Goal: Transaction & Acquisition: Purchase product/service

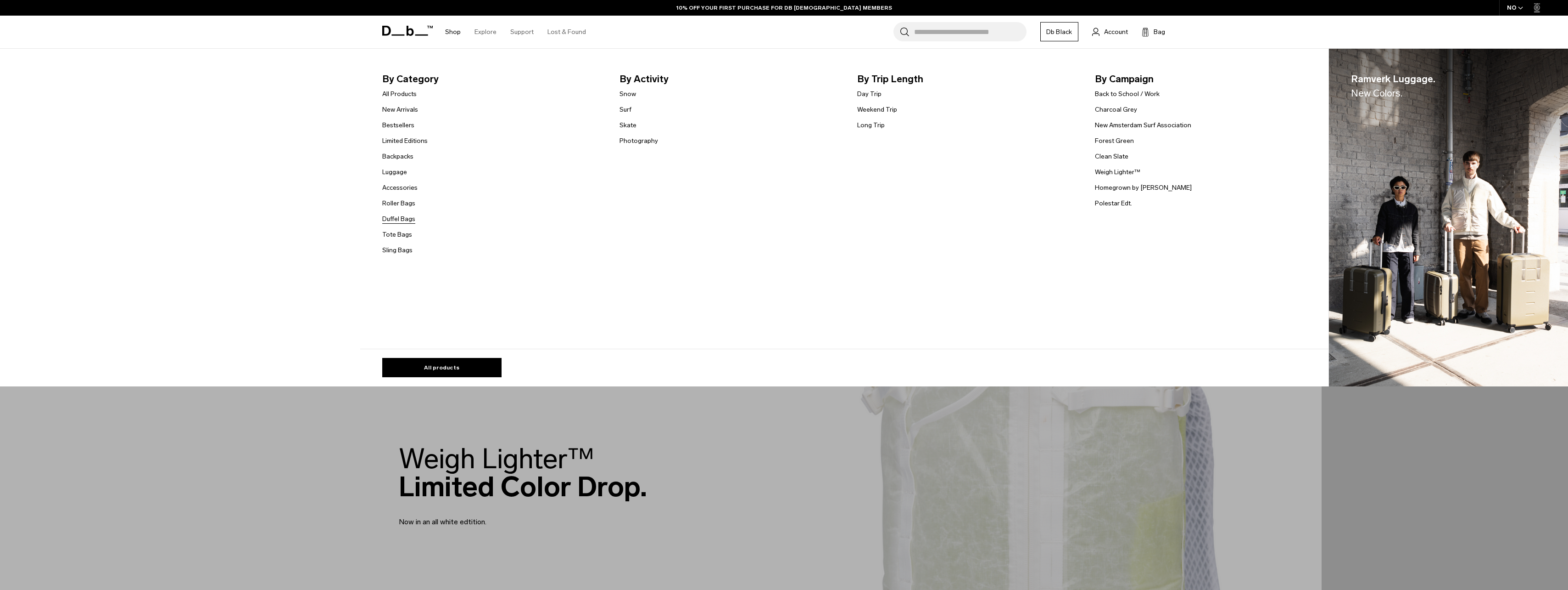
click at [390, 218] on link "Duffel Bags" at bounding box center [399, 219] width 33 height 10
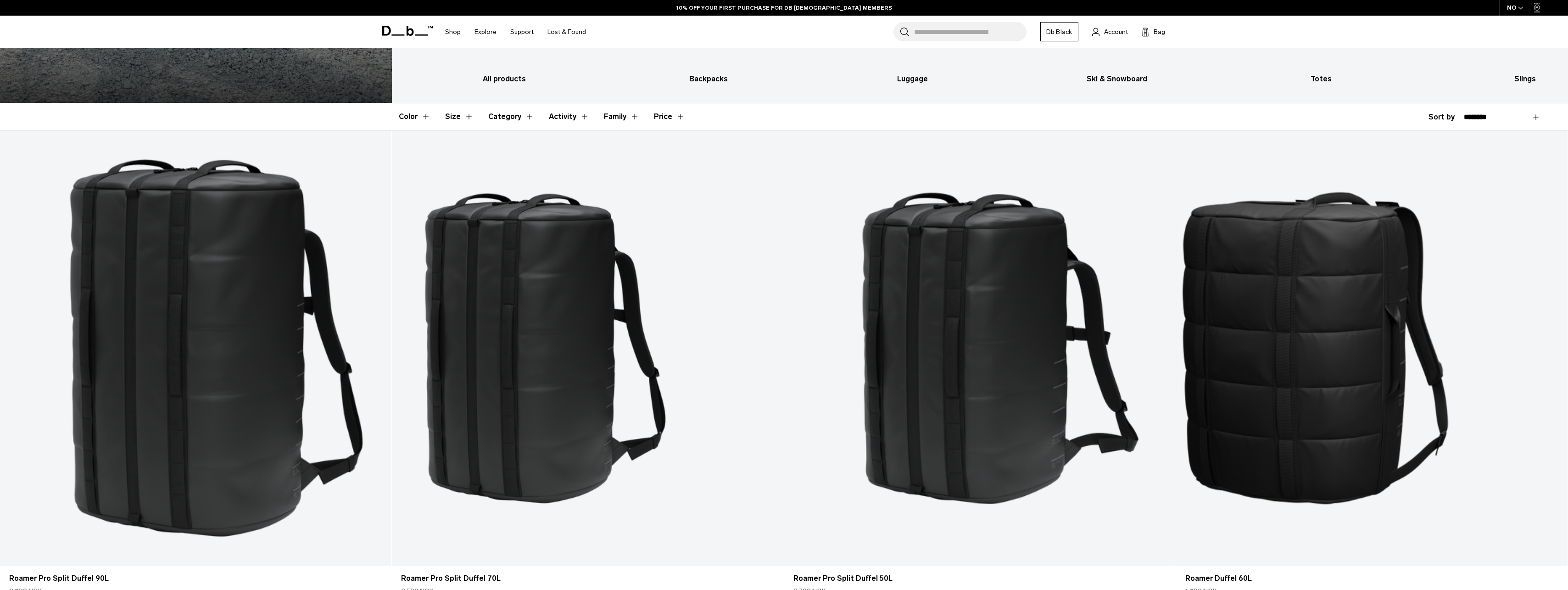
scroll to position [321, 0]
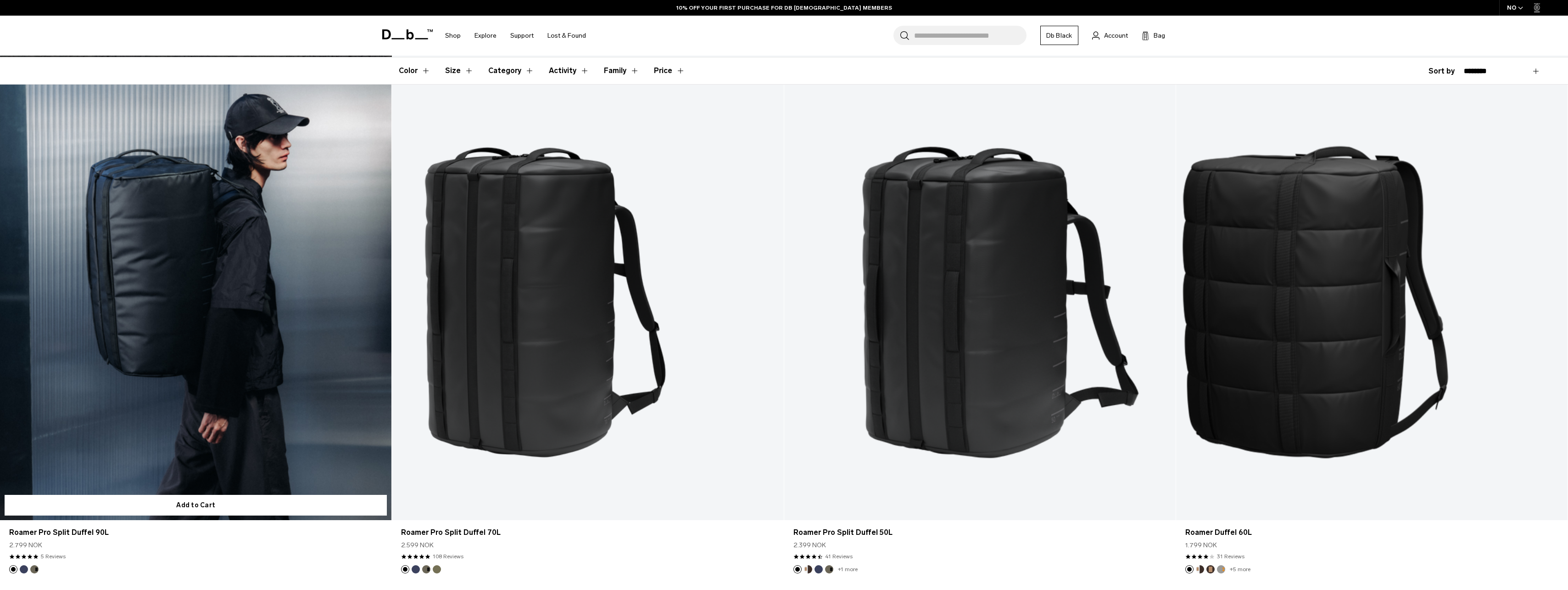
click at [239, 224] on link "Roamer Pro Split Duffel 90L" at bounding box center [196, 302] width 391 height 435
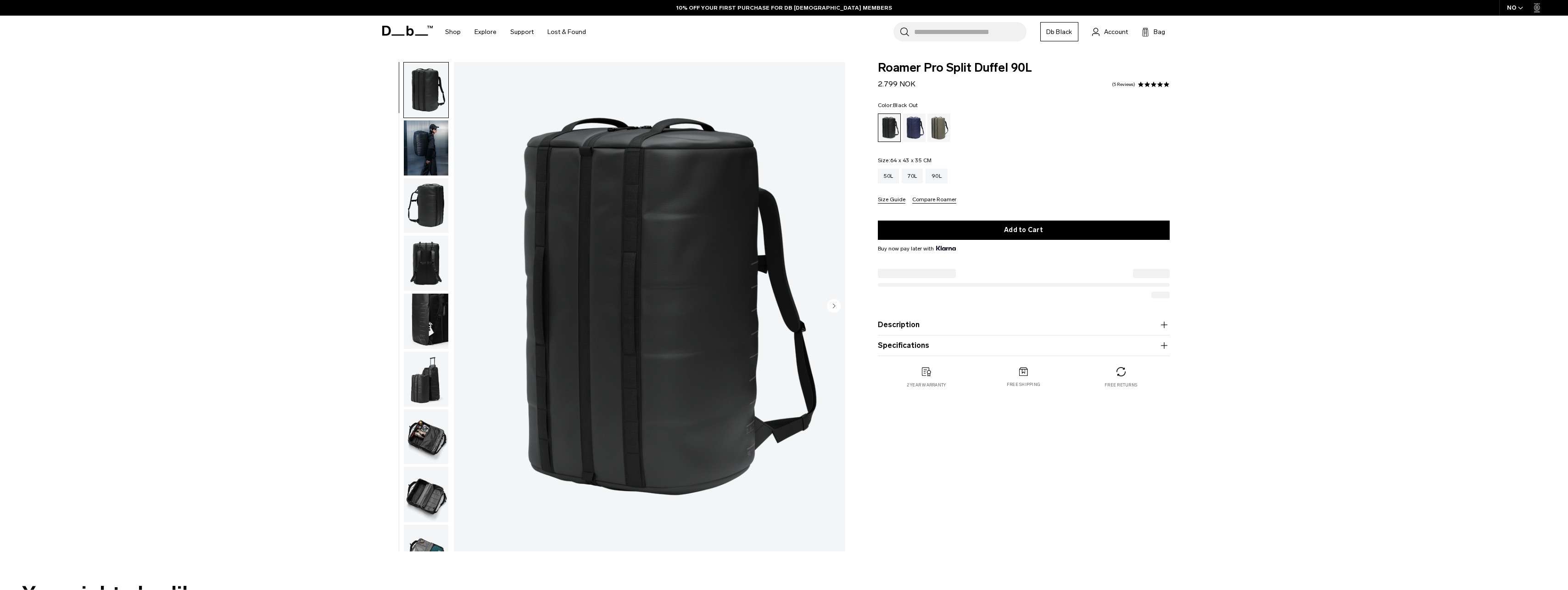
click at [423, 86] on img "button" at bounding box center [425, 90] width 45 height 55
click at [662, 189] on img "1 / 9" at bounding box center [650, 306] width 391 height 489
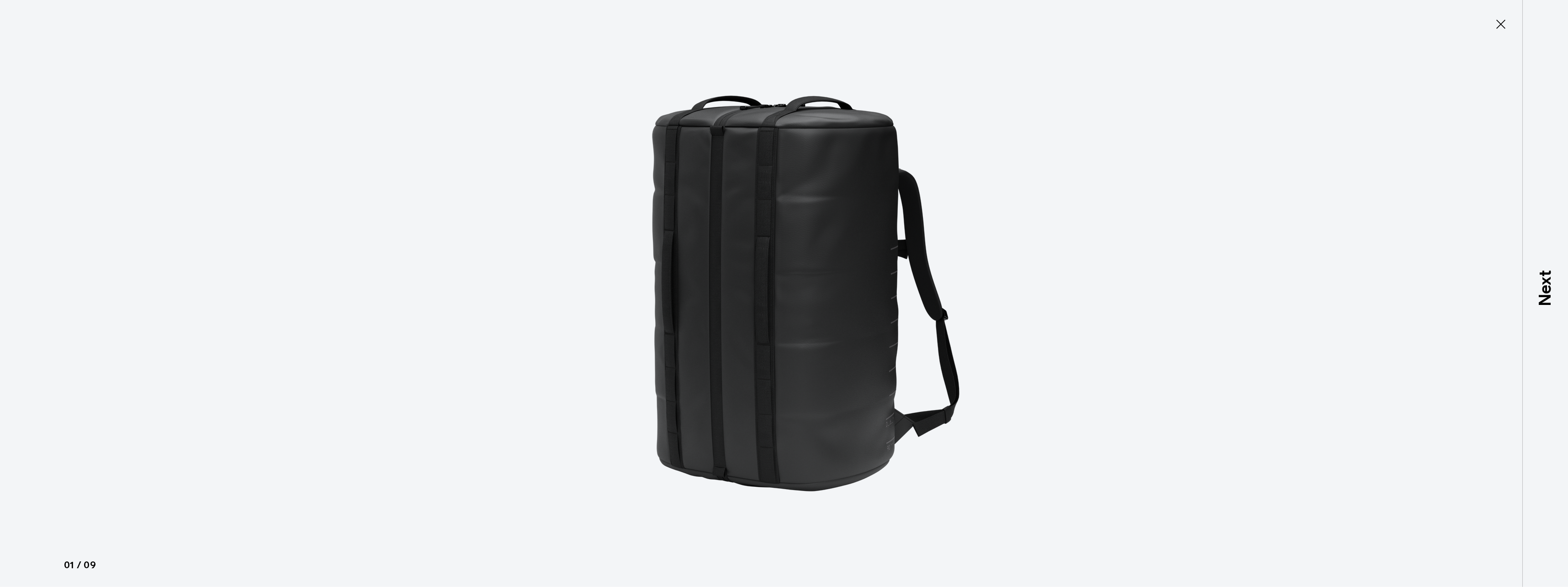
type button "Close"
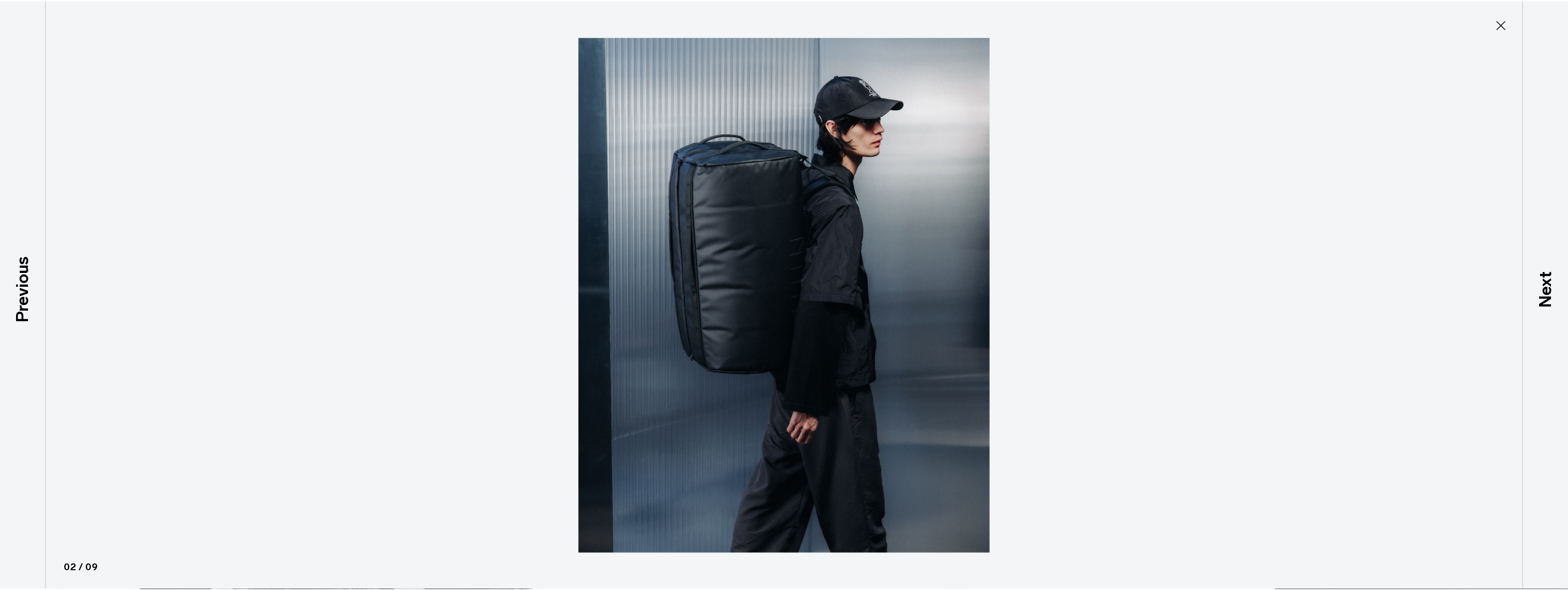
scroll to position [29, 0]
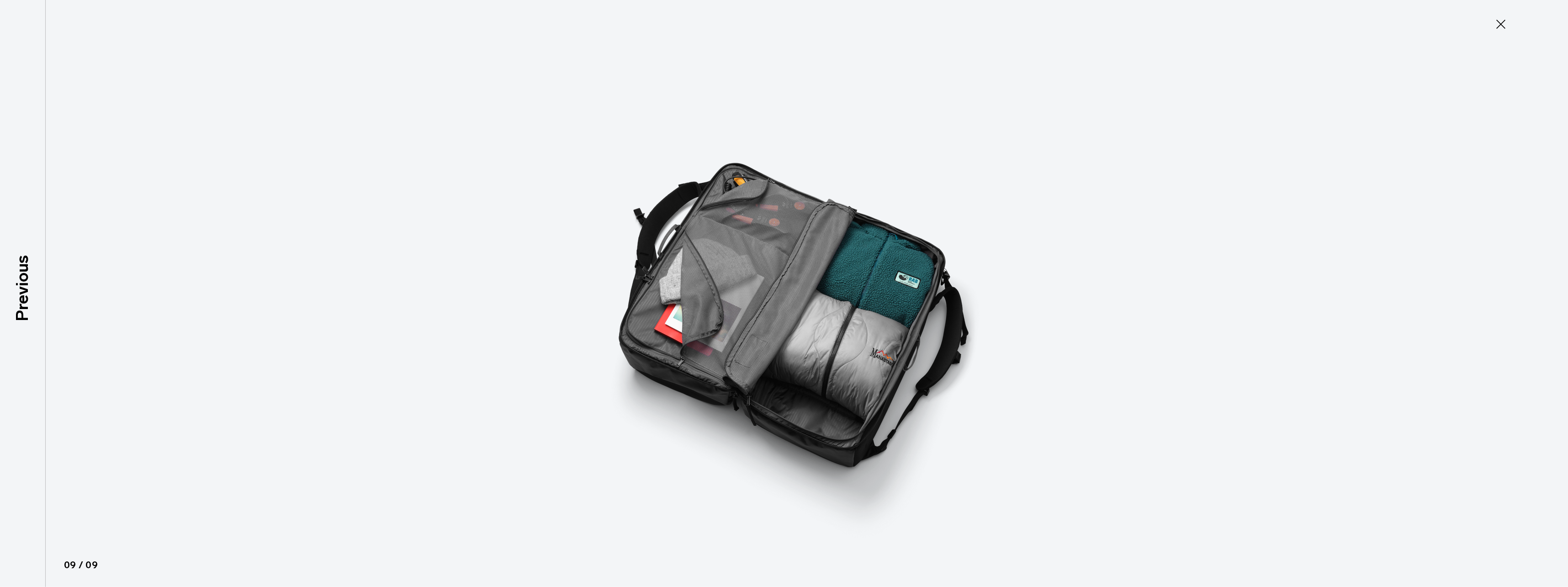
click at [1180, 107] on div at bounding box center [784, 293] width 1568 height 587
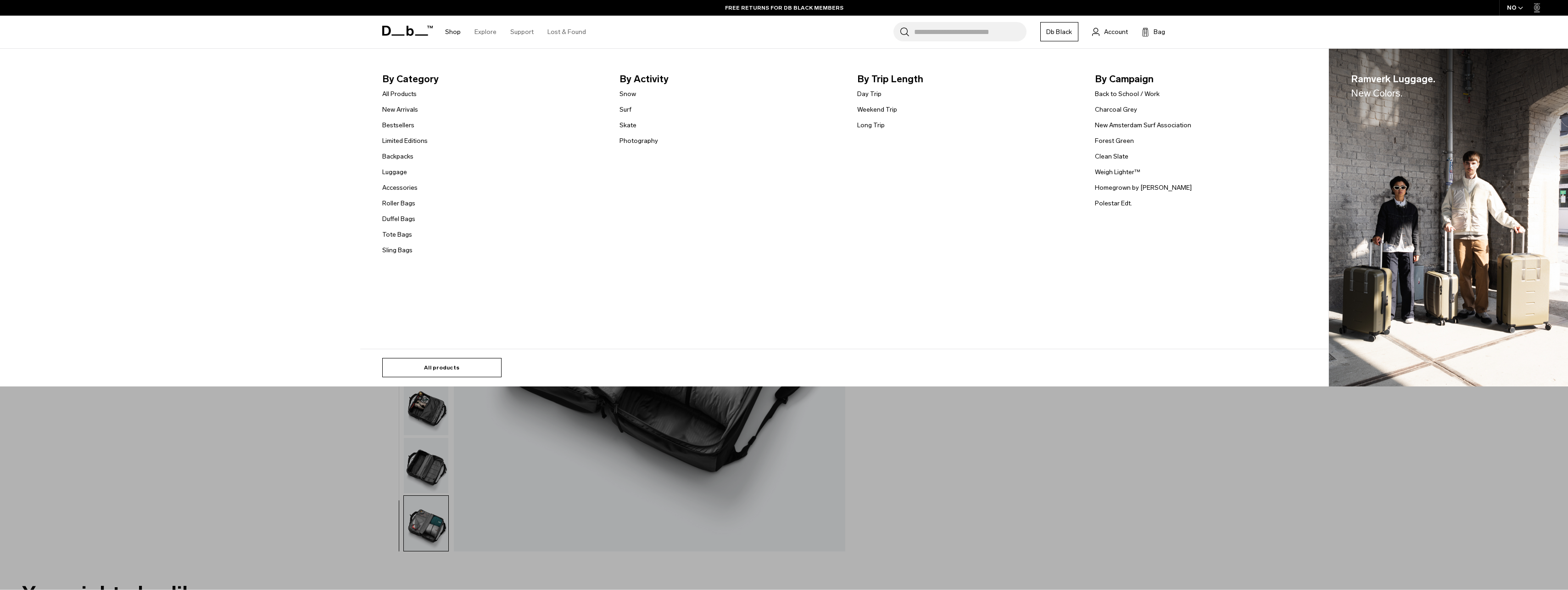
click at [438, 361] on link "All products" at bounding box center [443, 367] width 120 height 19
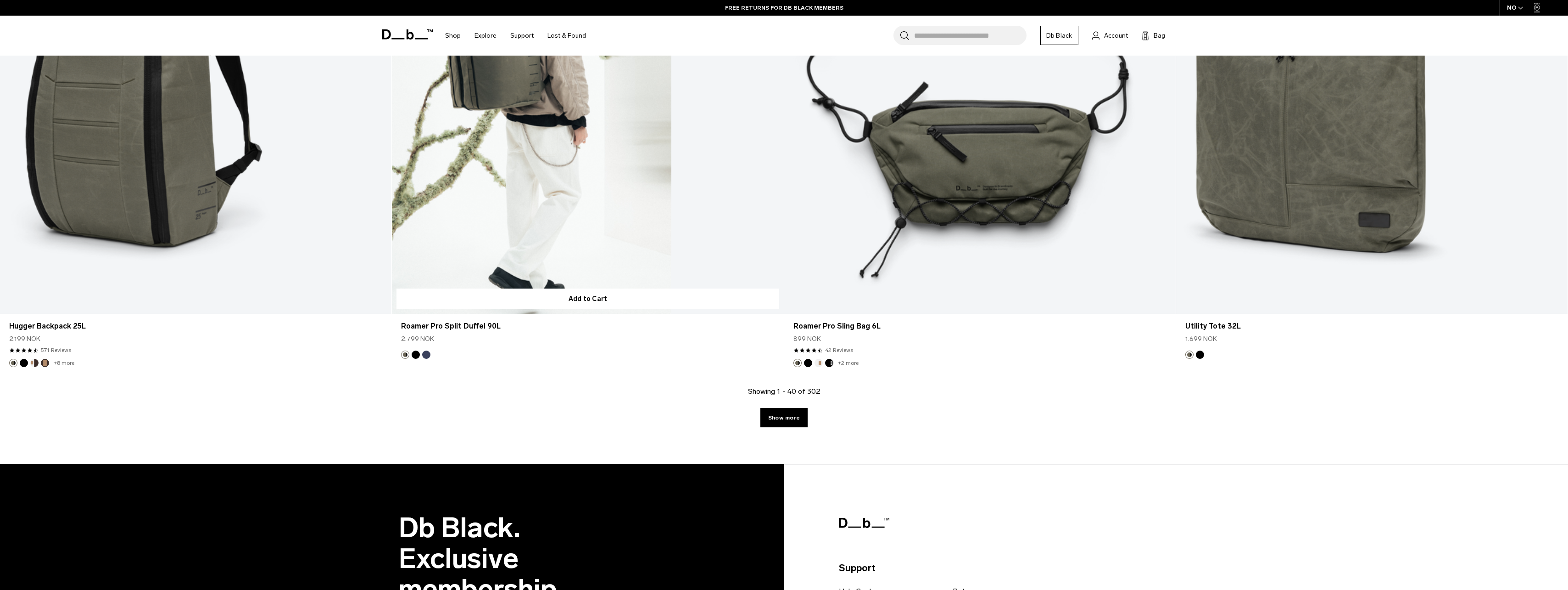
scroll to position [5472, 0]
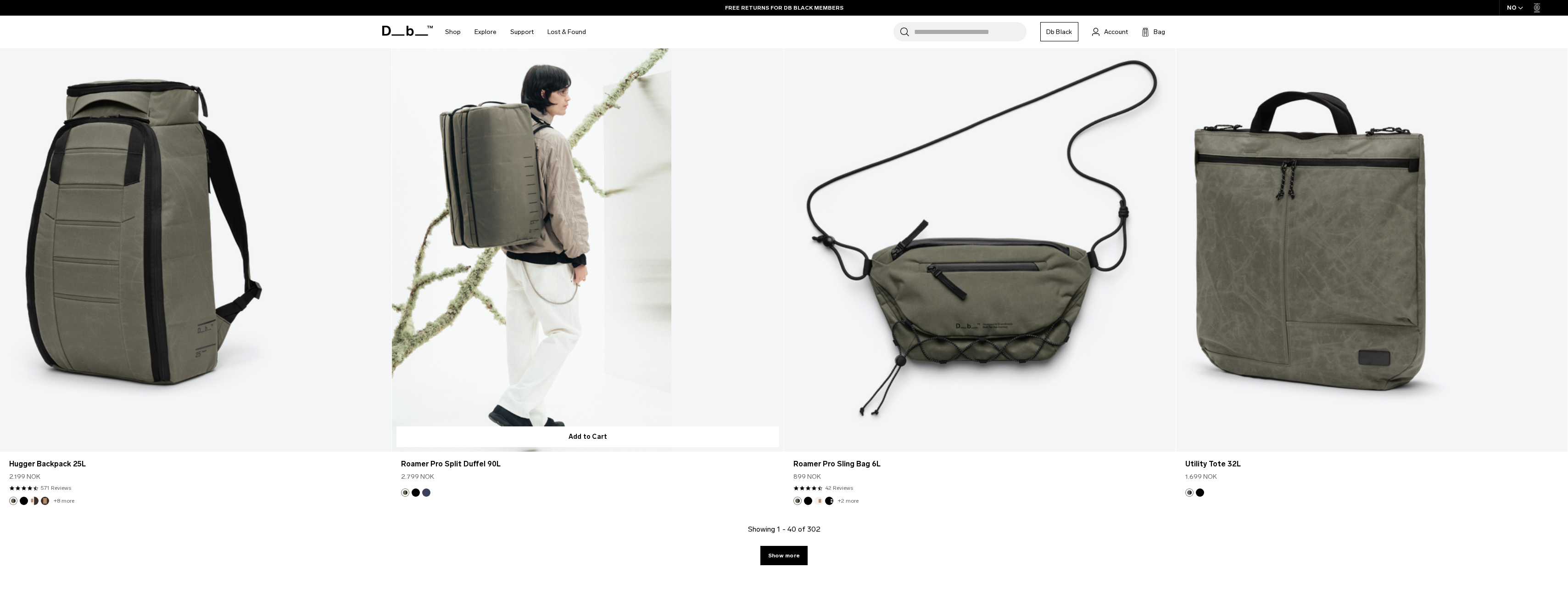
click at [542, 295] on link "Roamer Pro Split Duffel 90L" at bounding box center [588, 234] width 391 height 435
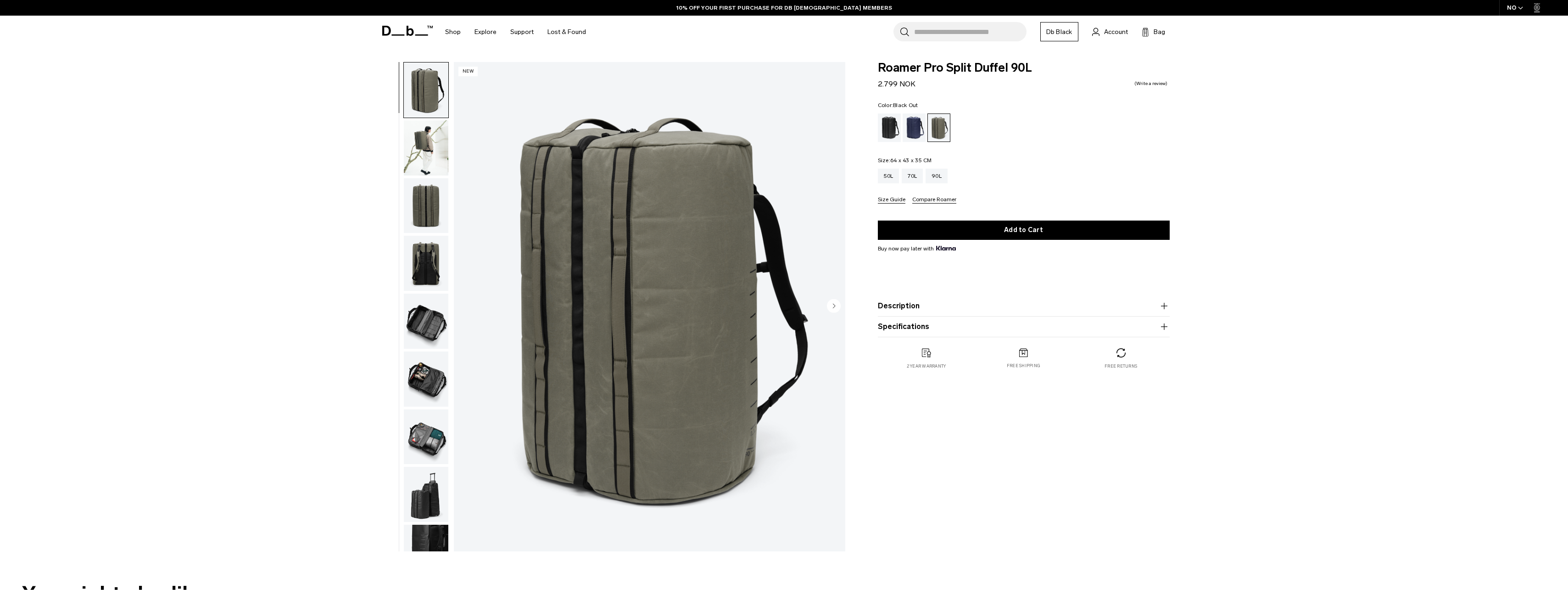
click at [886, 127] on div "Black Out" at bounding box center [889, 127] width 24 height 29
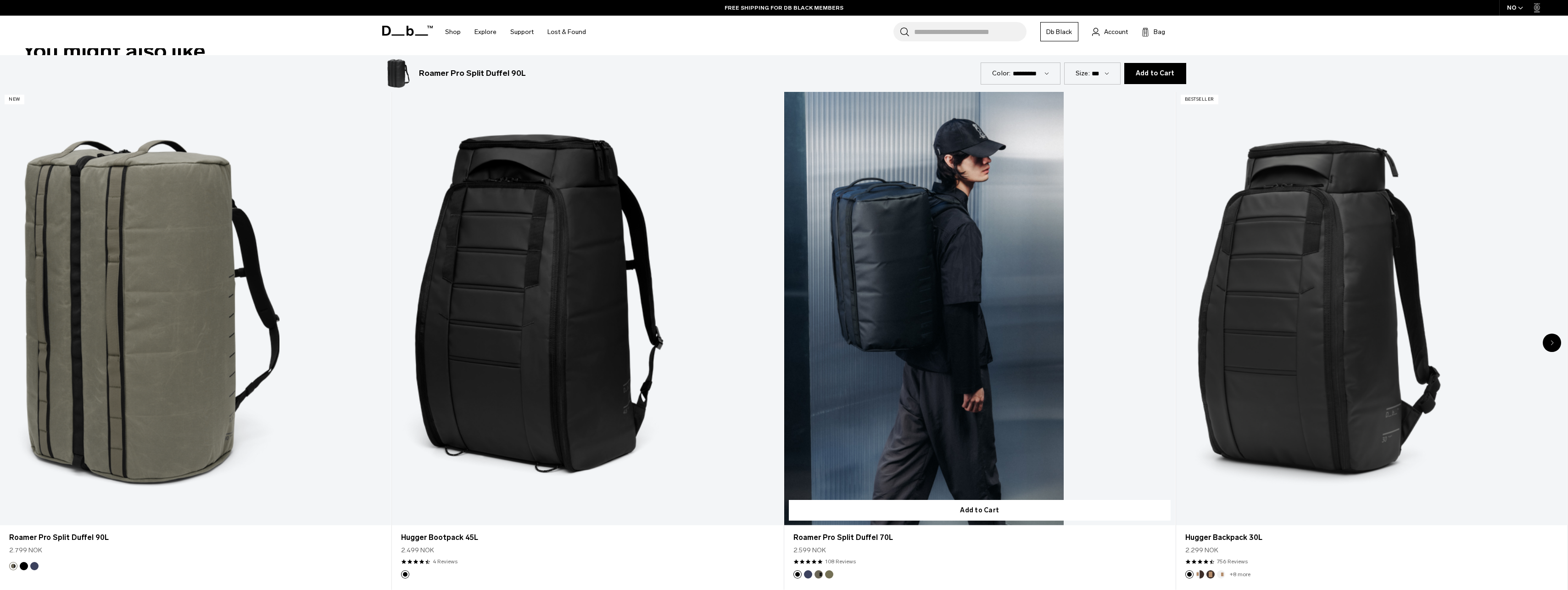
scroll to position [643, 0]
